Goal: Task Accomplishment & Management: Use online tool/utility

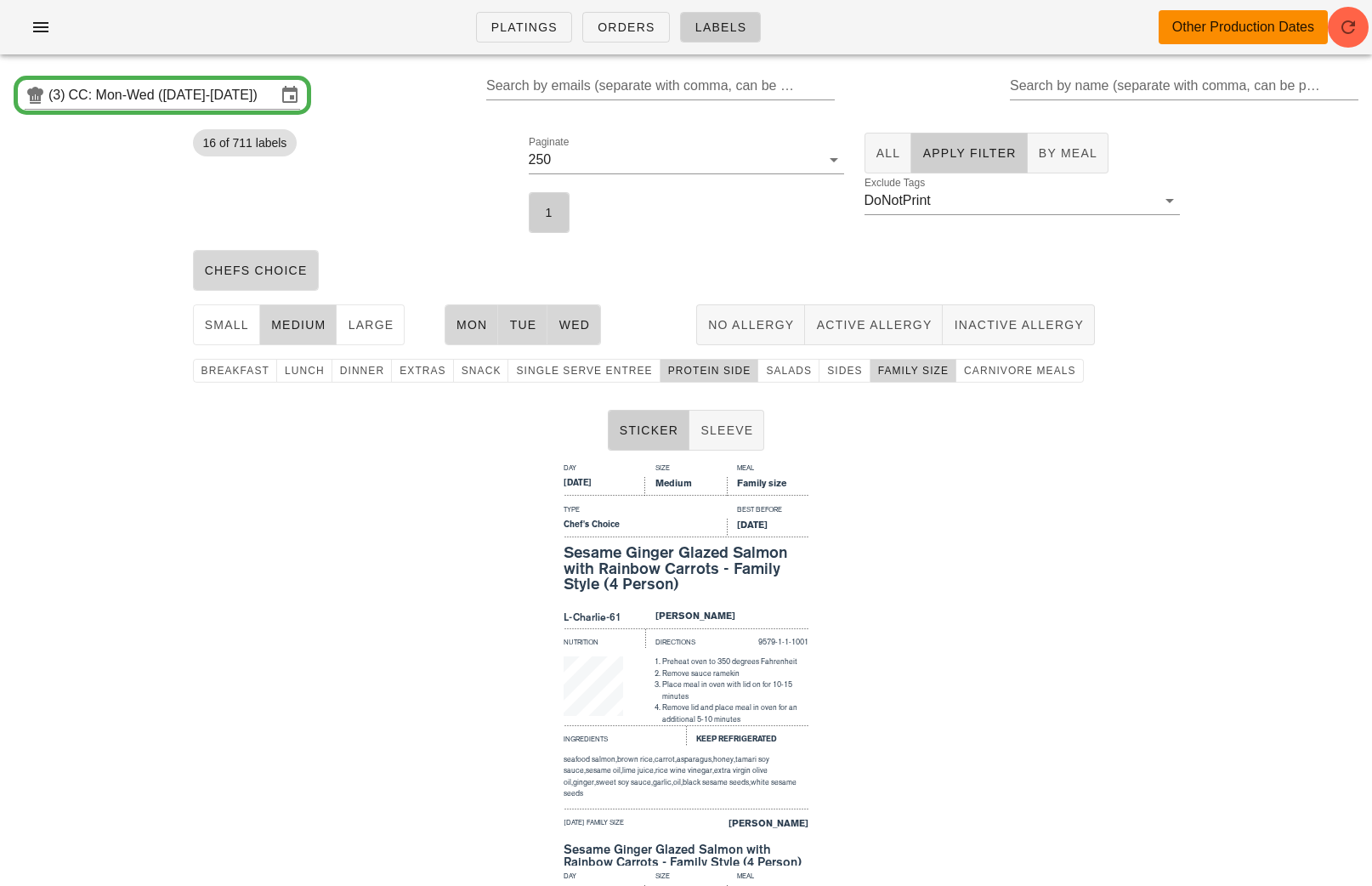
scroll to position [186, 0]
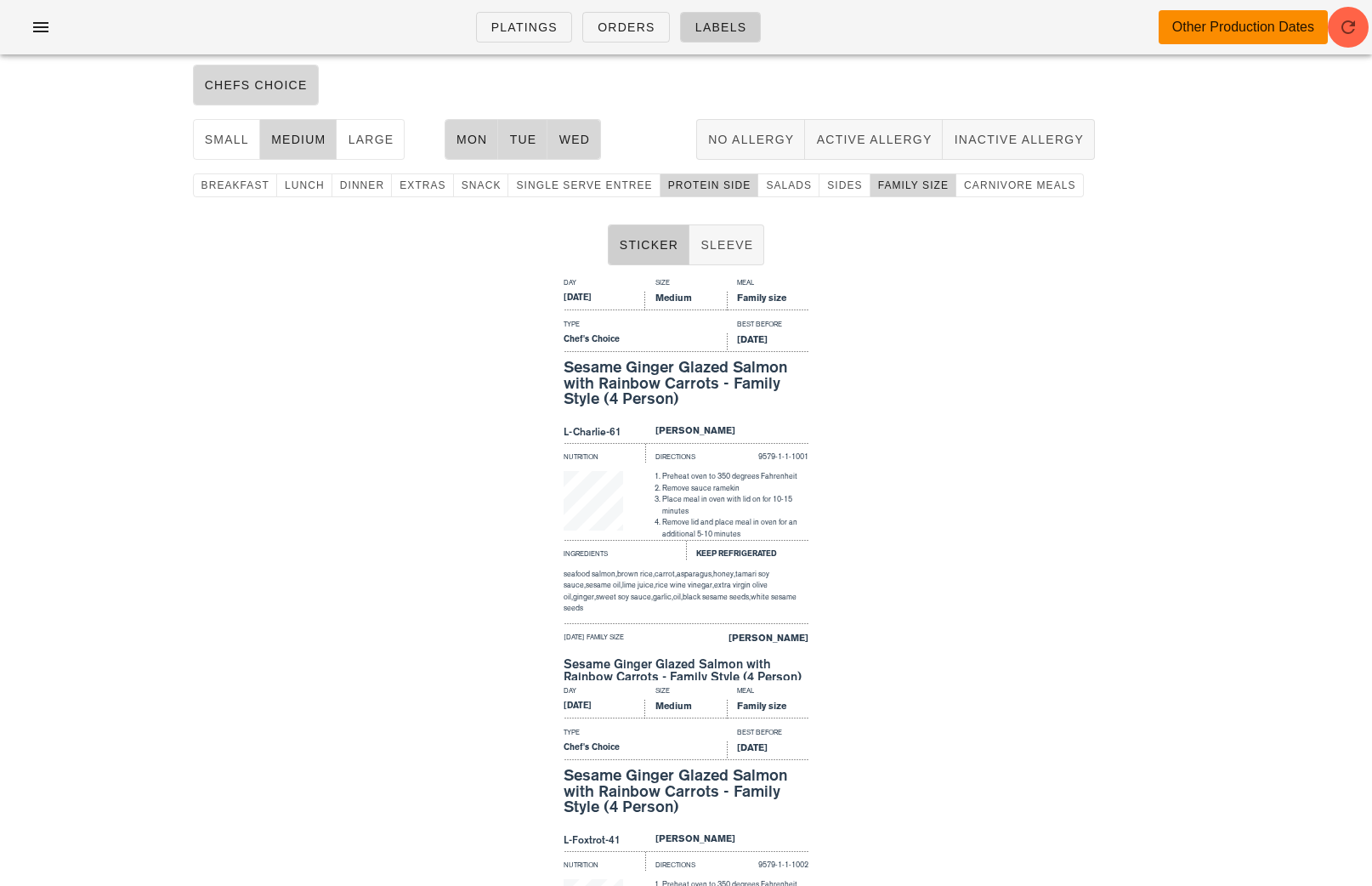
click at [28, 45] on div "Platings Orders Labels Other Production Dates" at bounding box center [686, 27] width 1372 height 54
click at [31, 24] on icon "button" at bounding box center [41, 27] width 20 height 20
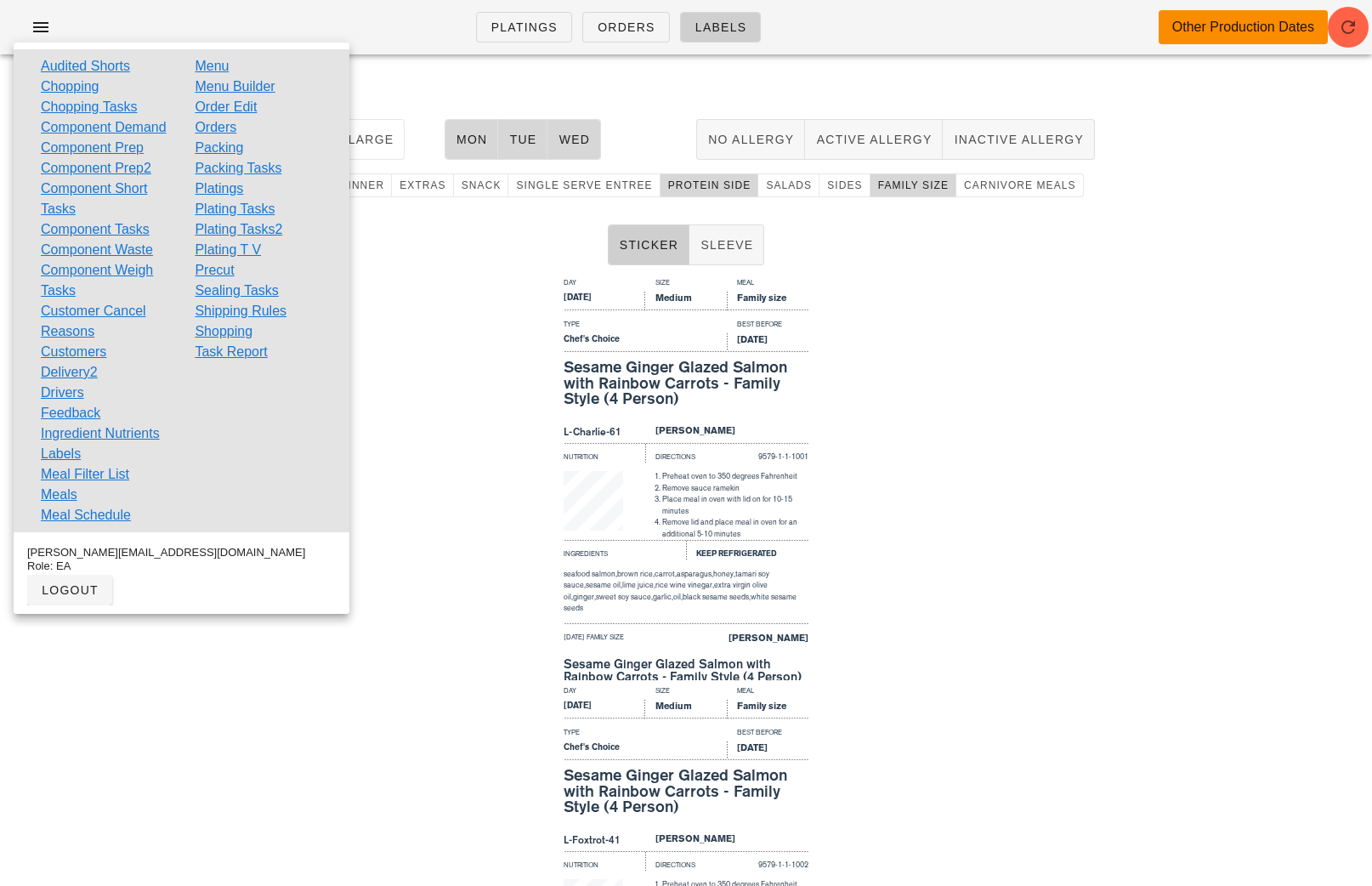
click at [226, 110] on link "Order Edit" at bounding box center [226, 107] width 62 height 20
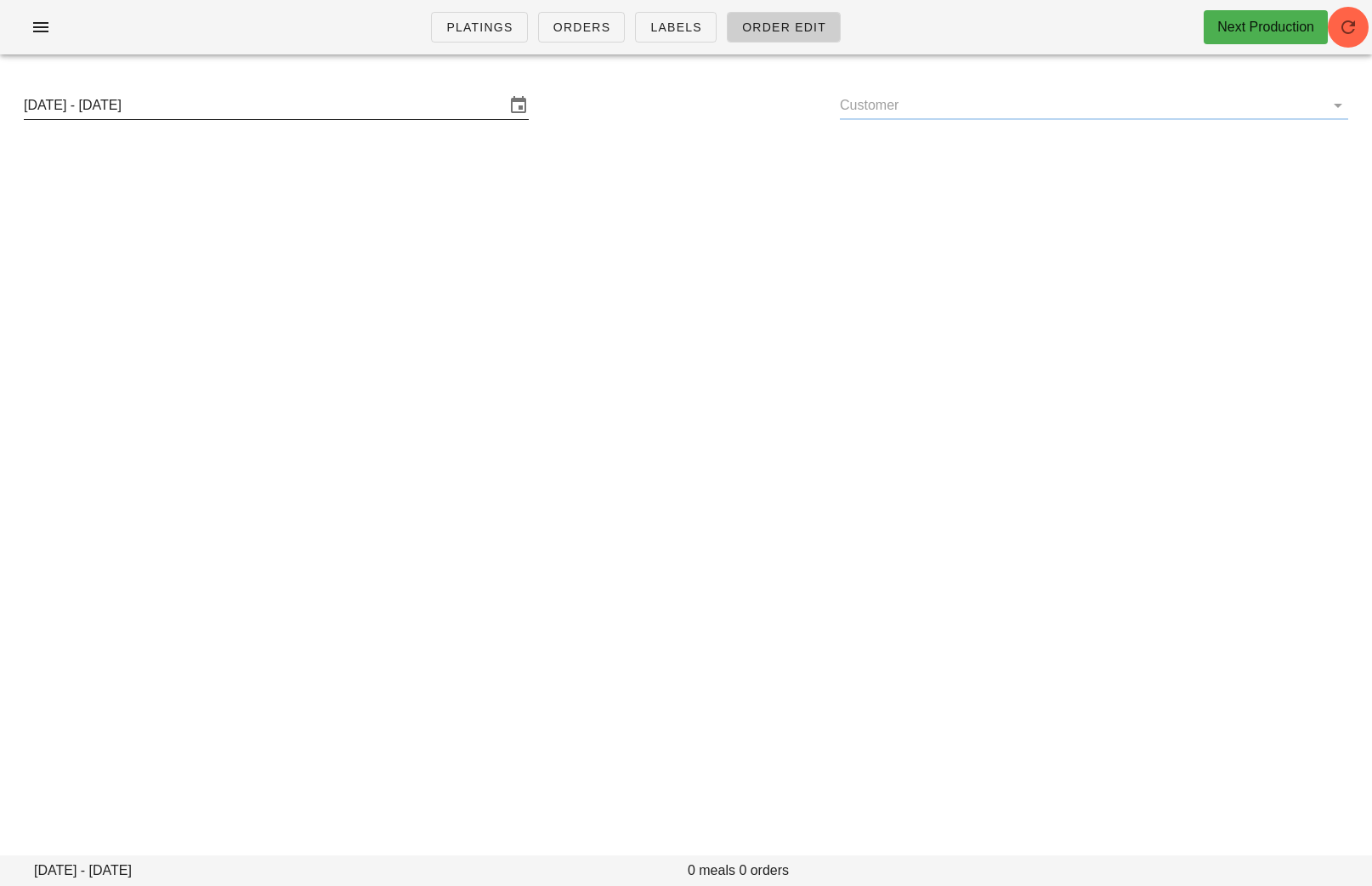
click at [245, 109] on input "[DATE] - [DATE]" at bounding box center [264, 106] width 481 height 27
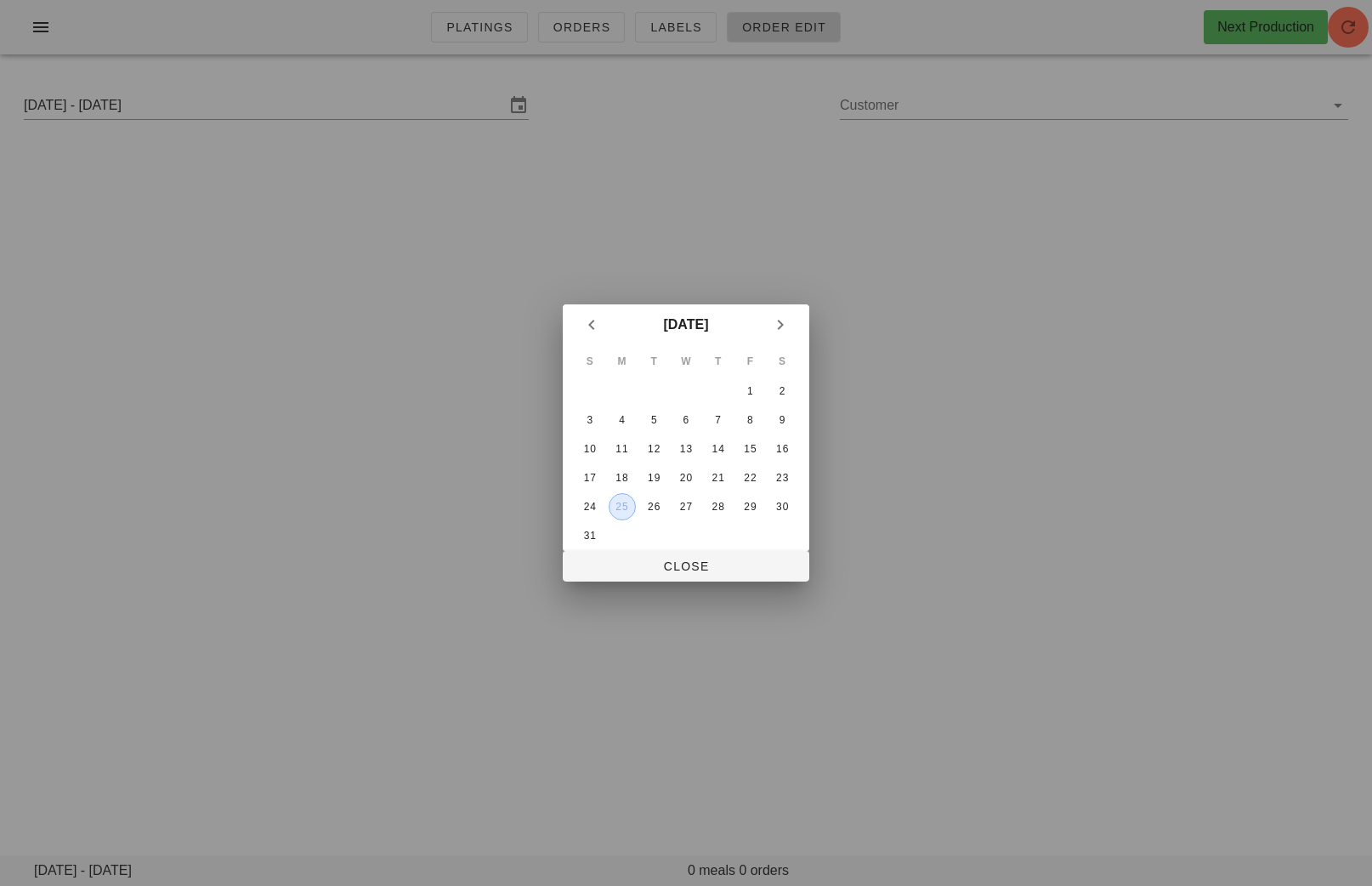
click at [624, 512] on button "25" at bounding box center [622, 506] width 27 height 27
click at [672, 573] on span "Close" at bounding box center [686, 566] width 220 height 14
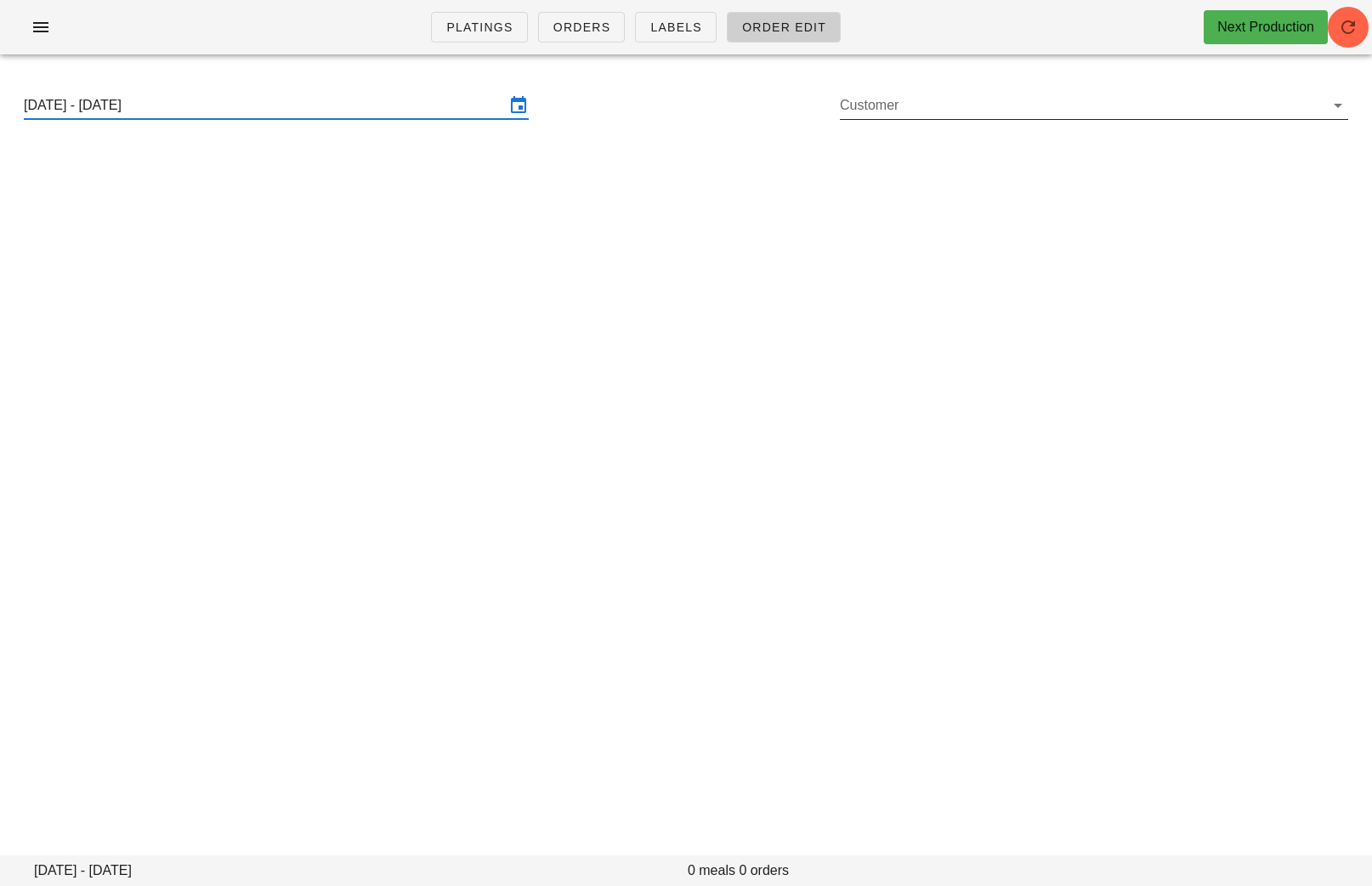
click at [889, 92] on input "Customer" at bounding box center [1080, 106] width 481 height 27
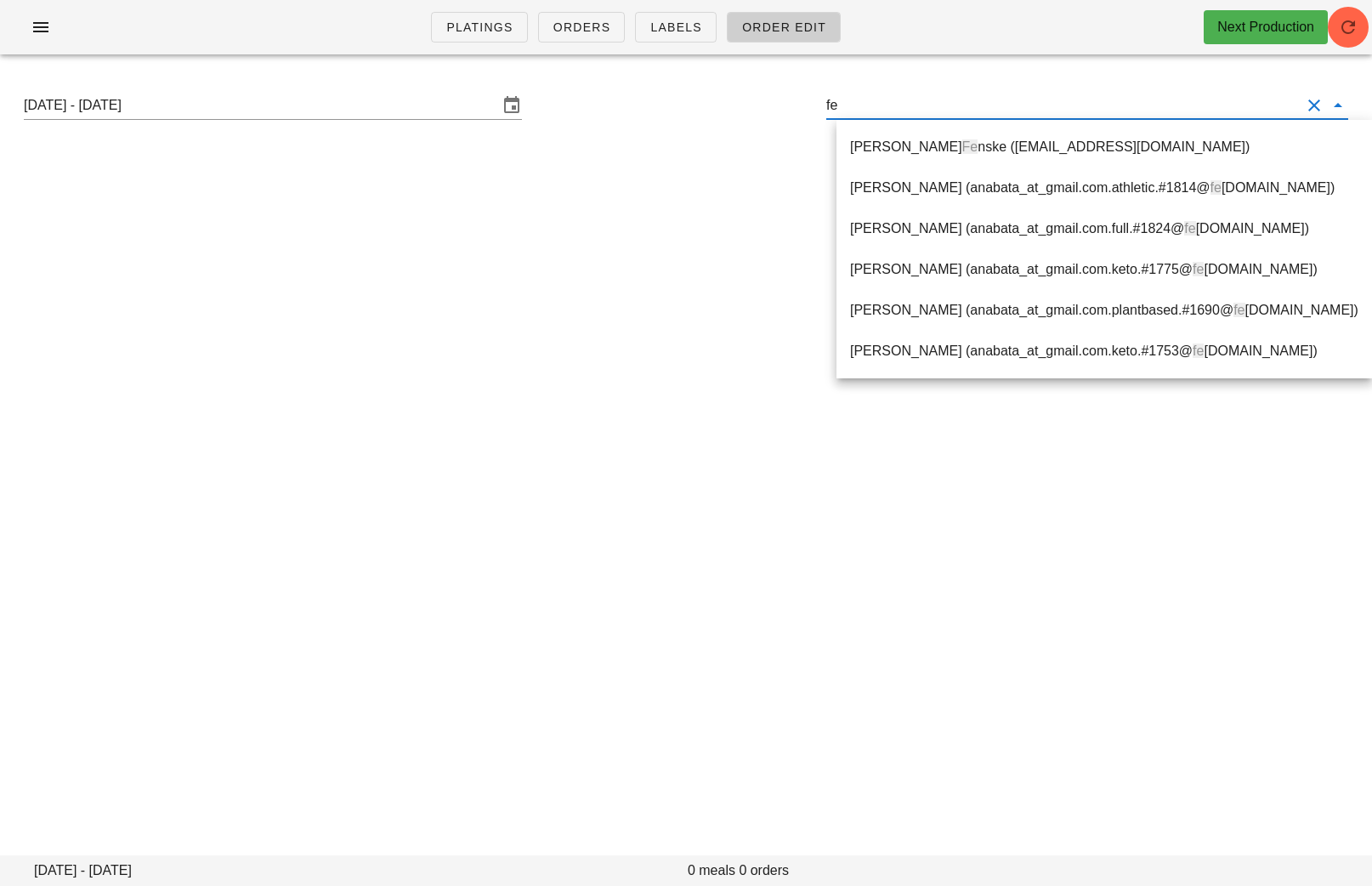
type input "f"
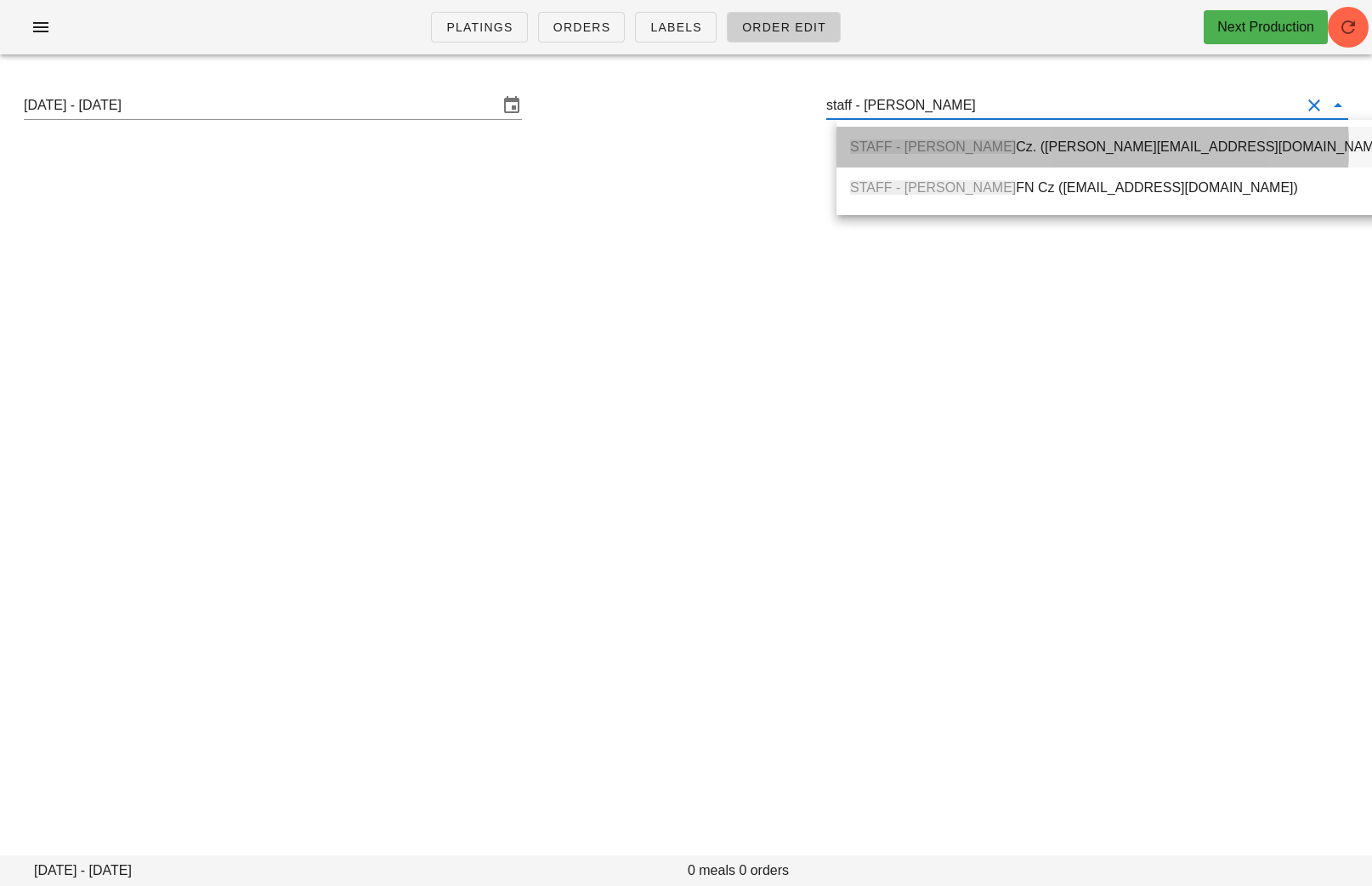
click at [935, 148] on div "STAFF - [PERSON_NAME]. ([PERSON_NAME][EMAIL_ADDRESS][DOMAIN_NAME])" at bounding box center [1121, 146] width 541 height 16
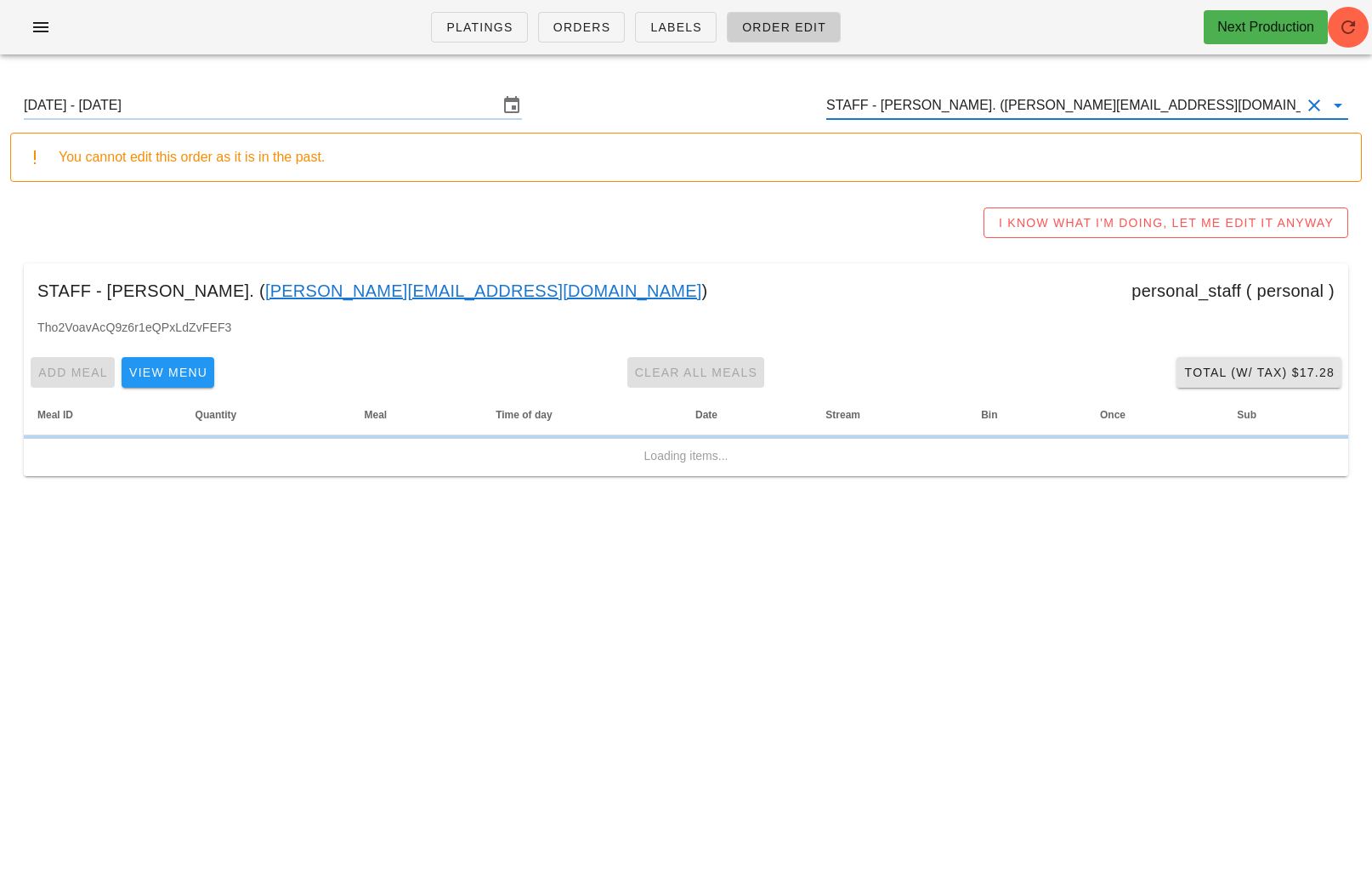
type input "STAFF - [PERSON_NAME]. ([PERSON_NAME][EMAIL_ADDRESS][DOMAIN_NAME])"
click at [1215, 382] on button "Total (w/ Tax) $17.28" at bounding box center [1259, 372] width 165 height 31
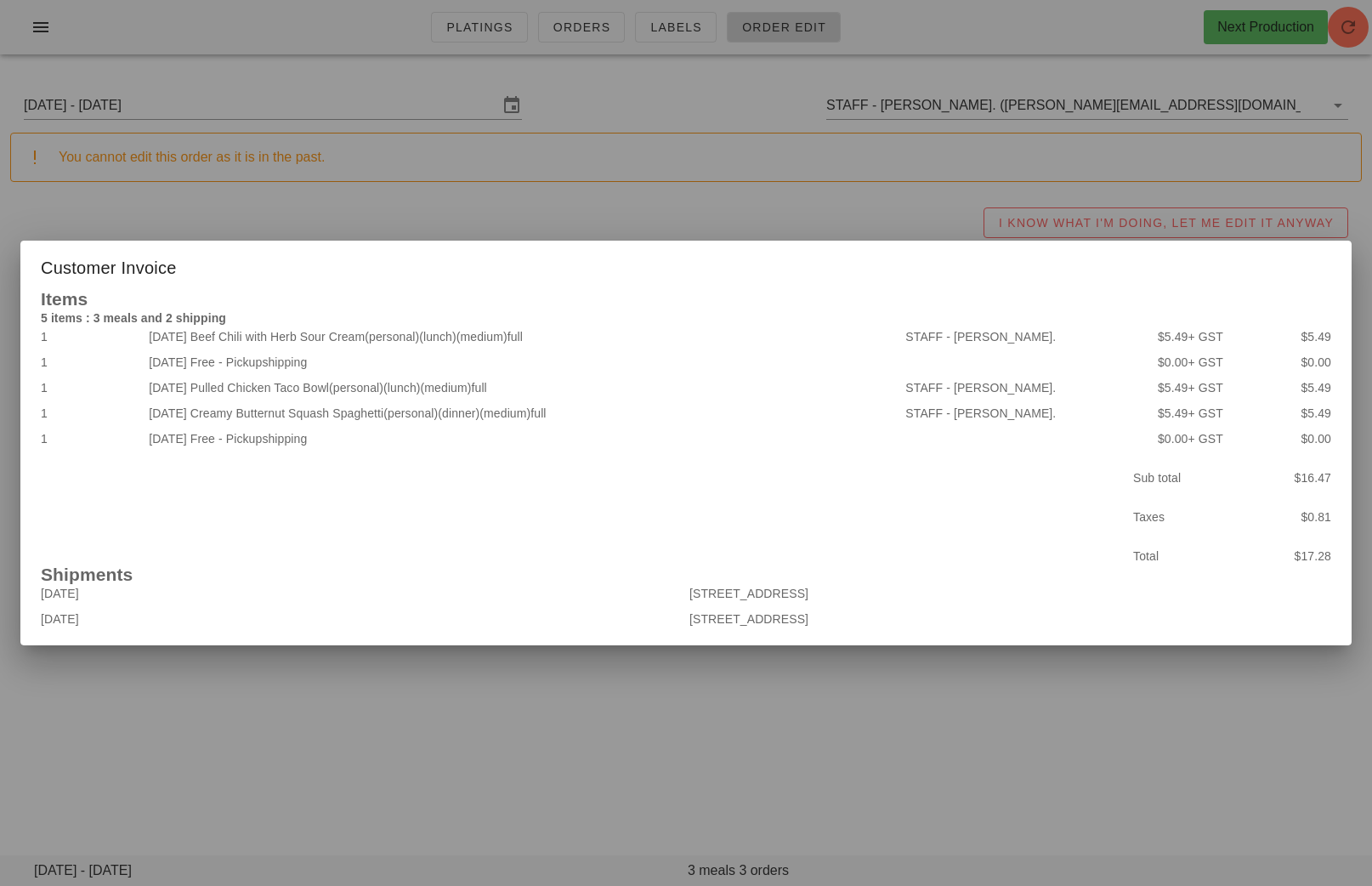
click at [491, 689] on div at bounding box center [686, 443] width 1372 height 886
